Goal: Task Accomplishment & Management: Complete application form

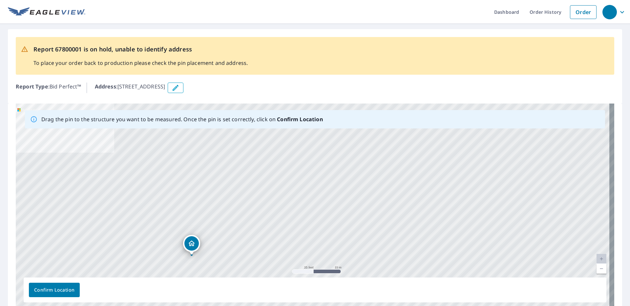
drag, startPoint x: 312, startPoint y: 195, endPoint x: 191, endPoint y: 245, distance: 130.9
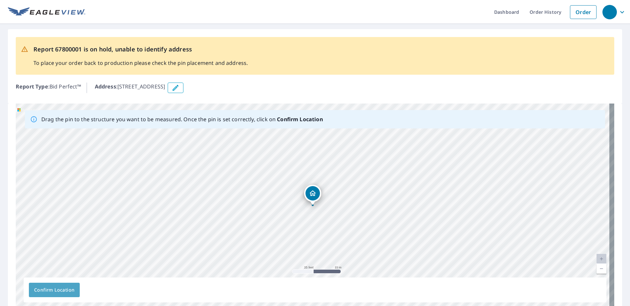
click at [61, 293] on span "Confirm Location" at bounding box center [54, 290] width 40 height 8
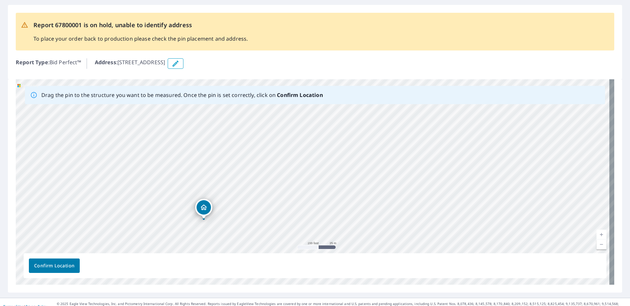
scroll to position [50, 0]
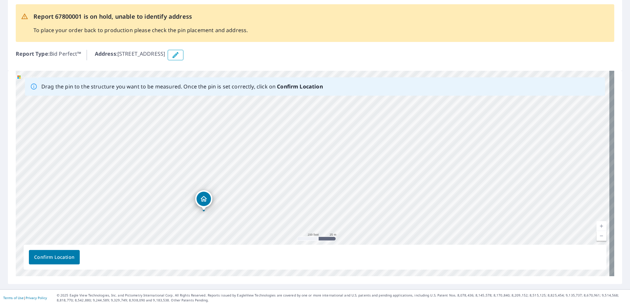
click at [65, 257] on span "Confirm Location" at bounding box center [54, 257] width 40 height 8
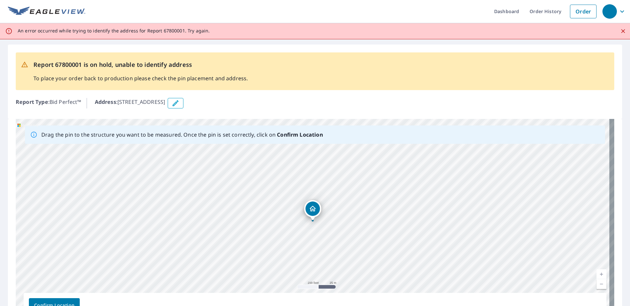
scroll to position [0, 0]
drag, startPoint x: 444, startPoint y: 248, endPoint x: 465, endPoint y: 220, distance: 35.0
click at [465, 220] on div "[STREET_ADDRESS]" at bounding box center [315, 223] width 598 height 206
click at [296, 193] on div "[STREET_ADDRESS]" at bounding box center [315, 223] width 598 height 206
click at [62, 303] on span "Confirm Location" at bounding box center [54, 306] width 40 height 8
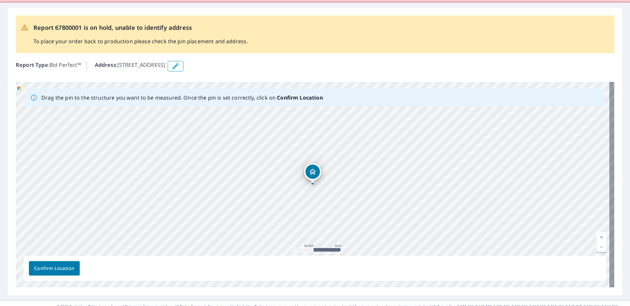
scroll to position [49, 0]
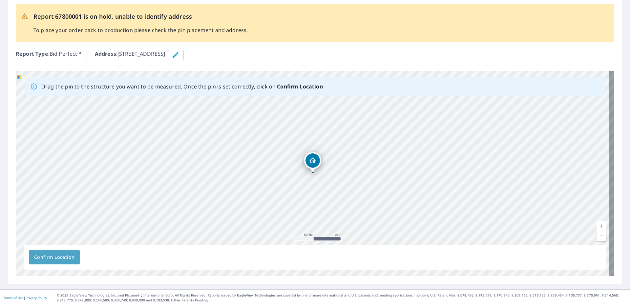
click at [58, 255] on span "Confirm Location" at bounding box center [54, 257] width 40 height 8
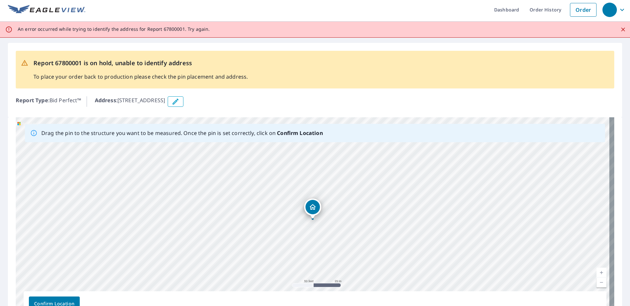
scroll to position [0, 0]
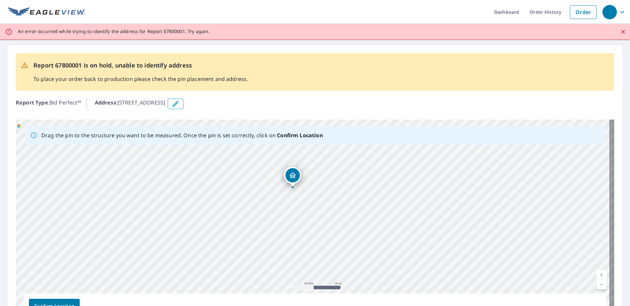
drag, startPoint x: 406, startPoint y: 245, endPoint x: 386, endPoint y: 211, distance: 39.5
click at [386, 211] on div "[STREET_ADDRESS]" at bounding box center [315, 223] width 598 height 206
drag, startPoint x: 297, startPoint y: 177, endPoint x: 294, endPoint y: 177, distance: 3.3
click at [294, 177] on div "[STREET_ADDRESS]" at bounding box center [315, 223] width 598 height 206
click at [73, 302] on span "Confirm Location" at bounding box center [54, 306] width 40 height 8
